Goal: Information Seeking & Learning: Learn about a topic

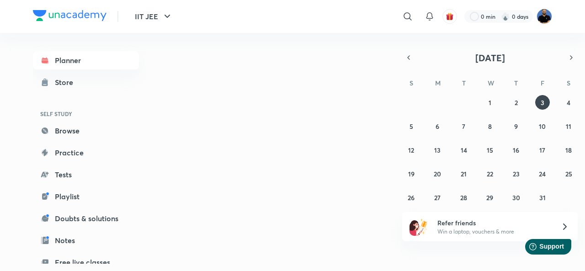
click at [547, 13] on img at bounding box center [544, 17] width 16 height 16
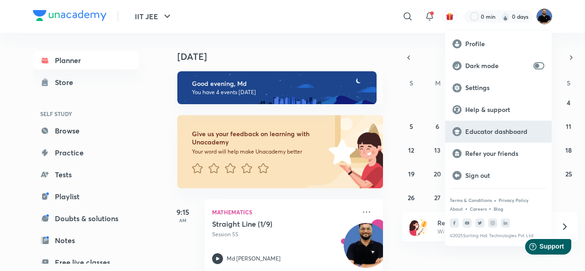
click at [492, 132] on p "Educator dashboard" at bounding box center [504, 131] width 79 height 8
